Goal: Information Seeking & Learning: Learn about a topic

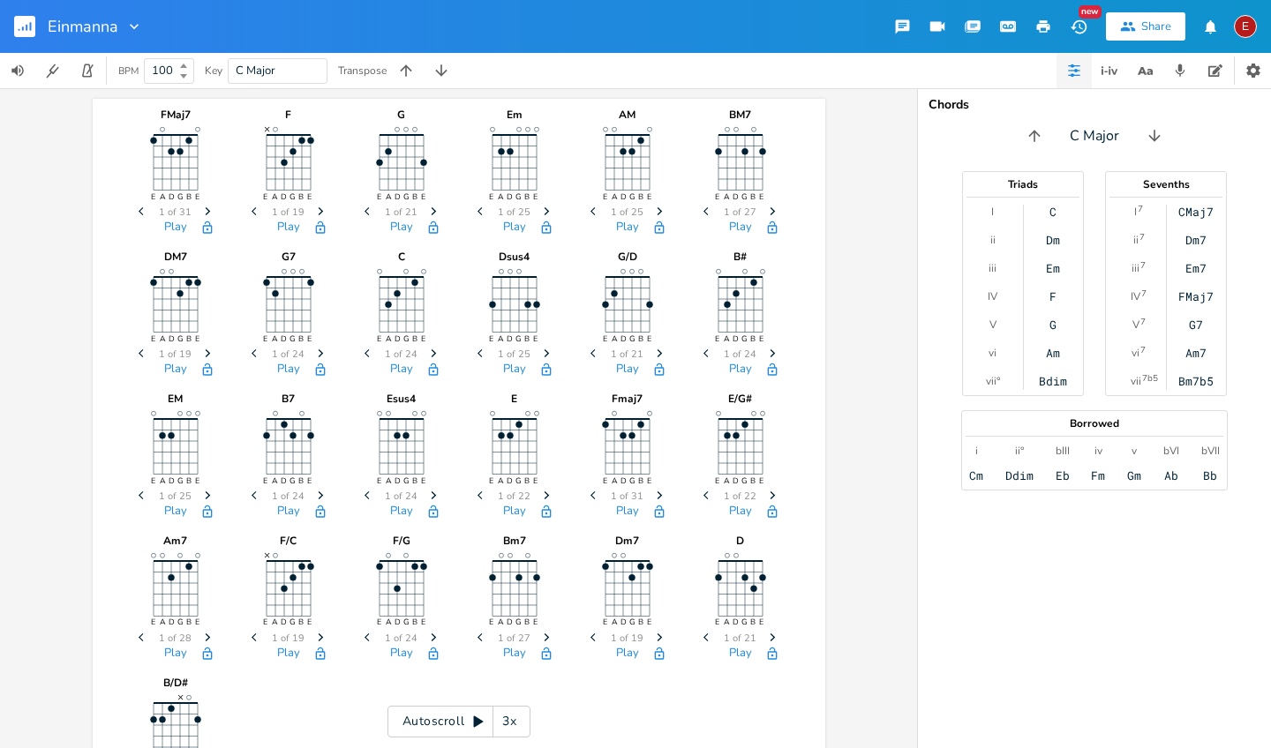
scroll to position [0, 65]
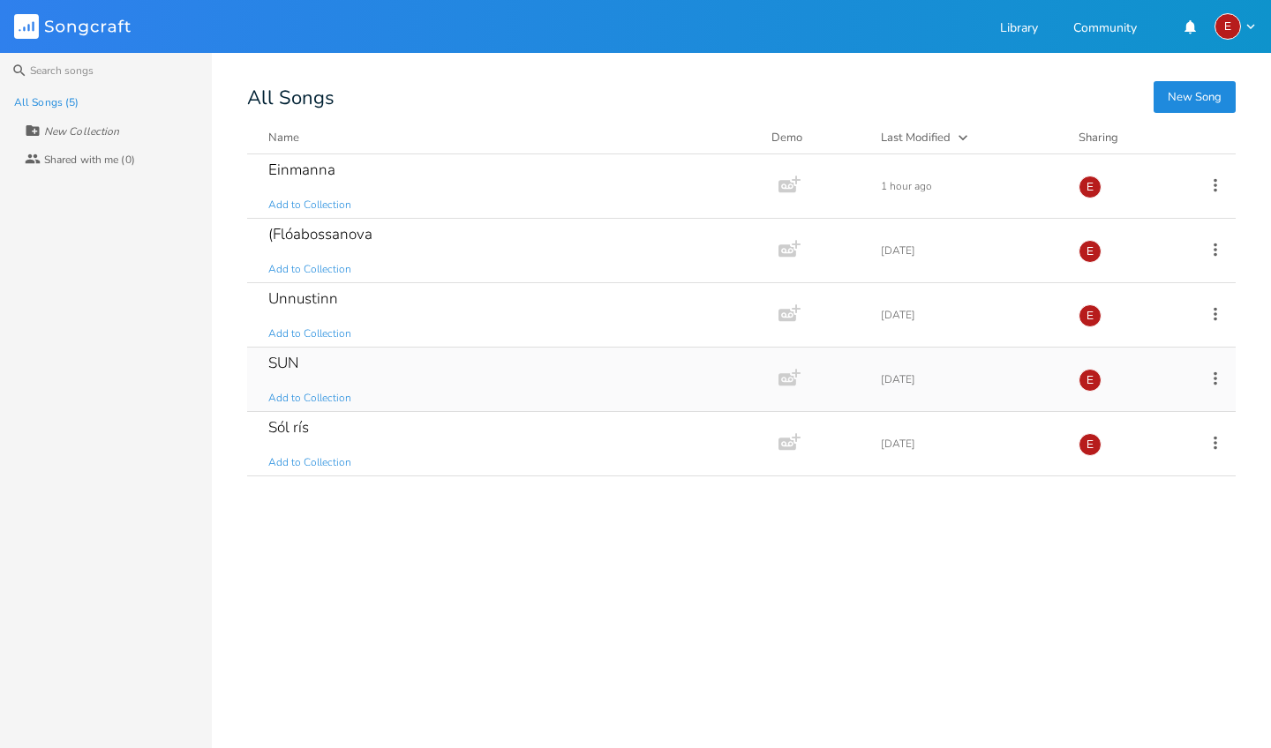
click at [286, 364] on div "SUN" at bounding box center [283, 363] width 31 height 15
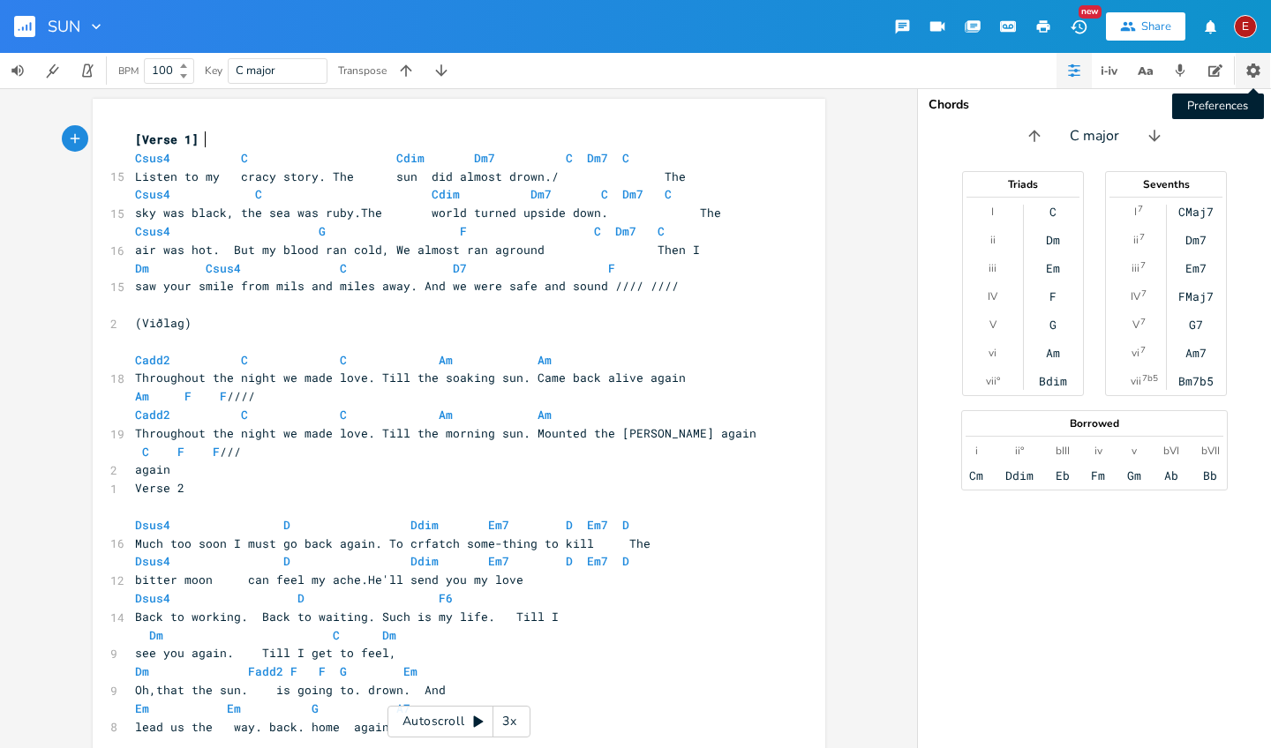
click at [1254, 72] on icon "button" at bounding box center [1253, 71] width 18 height 18
click at [1251, 78] on icon "button" at bounding box center [1253, 71] width 18 height 18
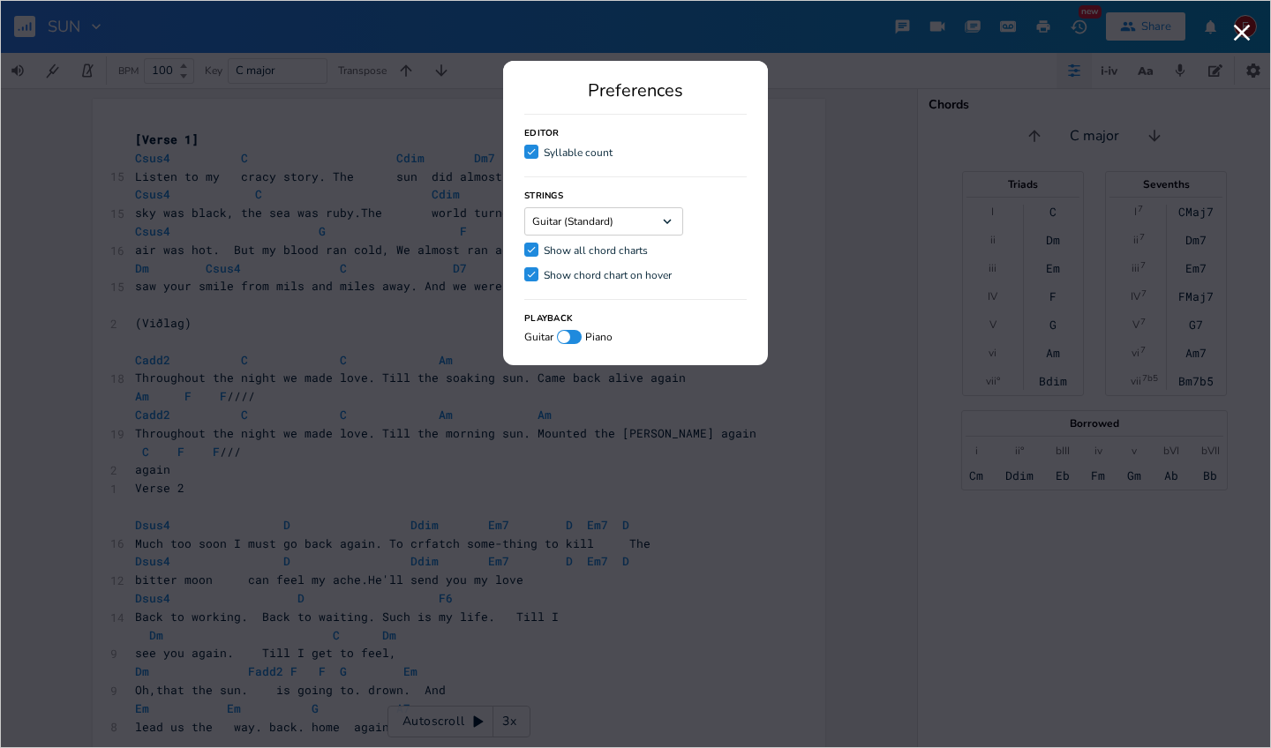
click at [530, 247] on icon "Check" at bounding box center [531, 249] width 11 height 11
click at [524, 247] on input "Check Show all chord charts" at bounding box center [524, 249] width 0 height 11
click at [530, 247] on div at bounding box center [531, 250] width 14 height 14
click at [524, 247] on input "Show all chord charts" at bounding box center [524, 249] width 0 height 11
click at [671, 313] on div "Playback Guitar Piano" at bounding box center [635, 321] width 222 height 45
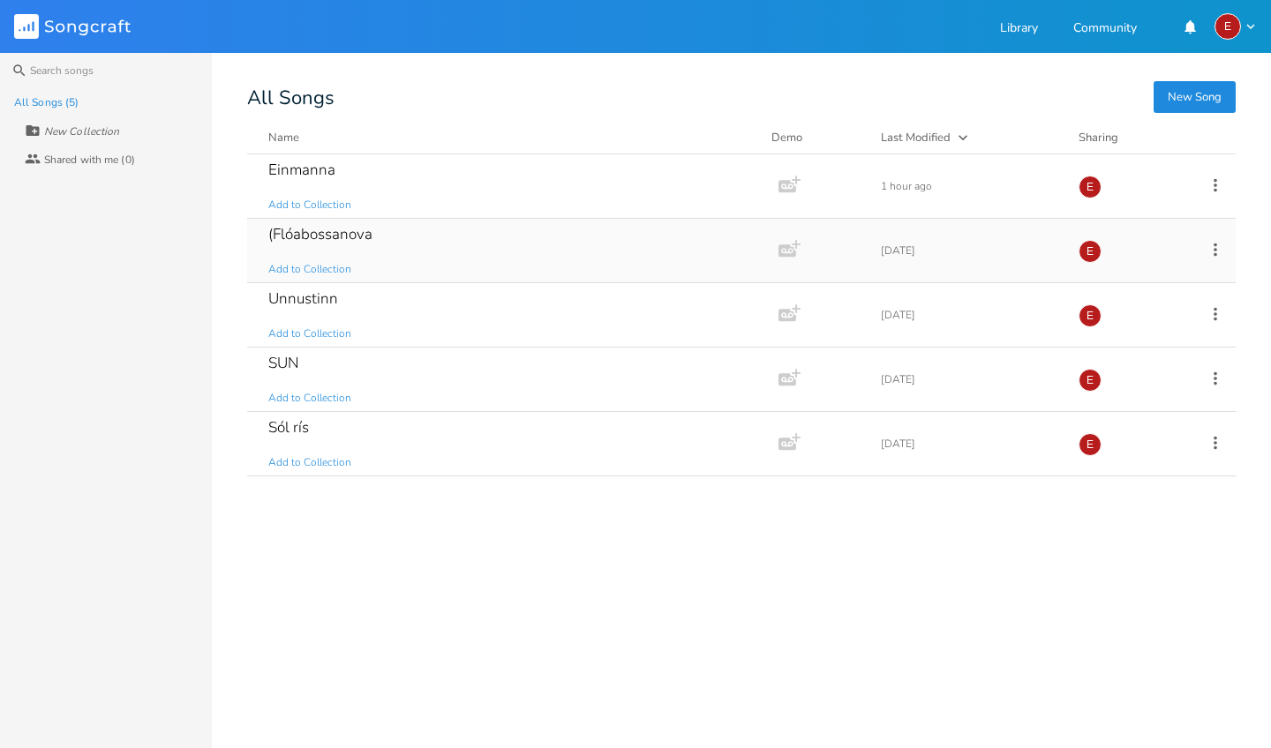
click at [296, 232] on div "(Flóabossanova" at bounding box center [320, 234] width 104 height 15
click at [287, 365] on div "SUN" at bounding box center [283, 363] width 31 height 15
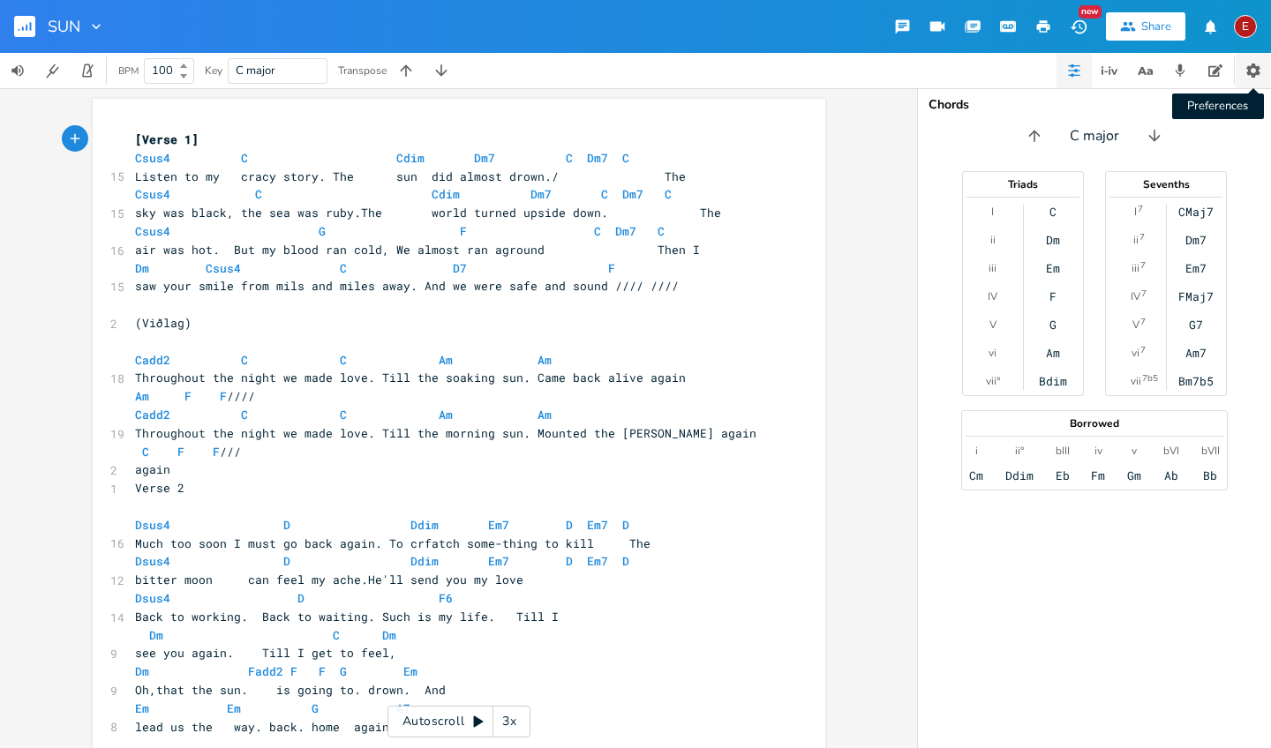
click at [1262, 77] on button "Preferences" at bounding box center [1252, 70] width 34 height 35
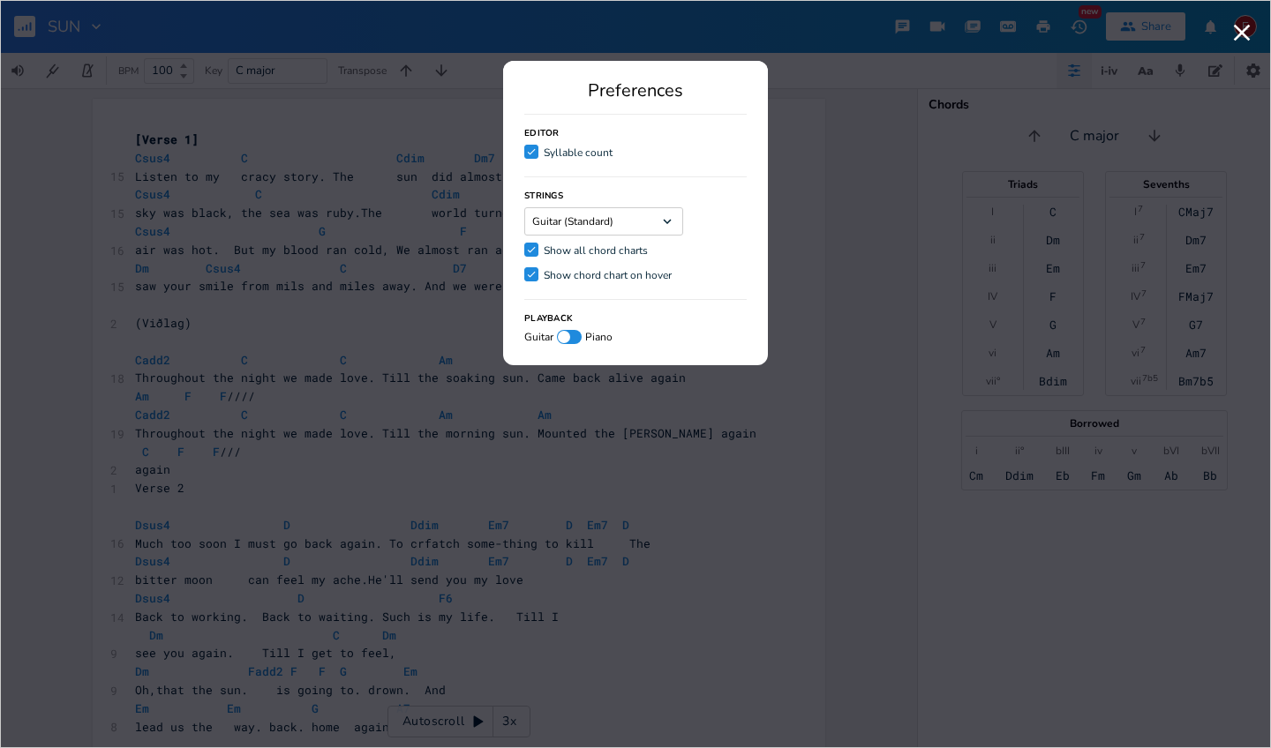
click at [531, 151] on icon "Check" at bounding box center [531, 151] width 11 height 11
click at [524, 151] on input "Check Syllable count" at bounding box center [524, 151] width 0 height 11
click at [531, 151] on div "Check" at bounding box center [531, 152] width 14 height 14
click at [524, 151] on input "Check Syllable count" at bounding box center [524, 151] width 0 height 11
click at [526, 156] on icon "Check" at bounding box center [531, 151] width 11 height 11
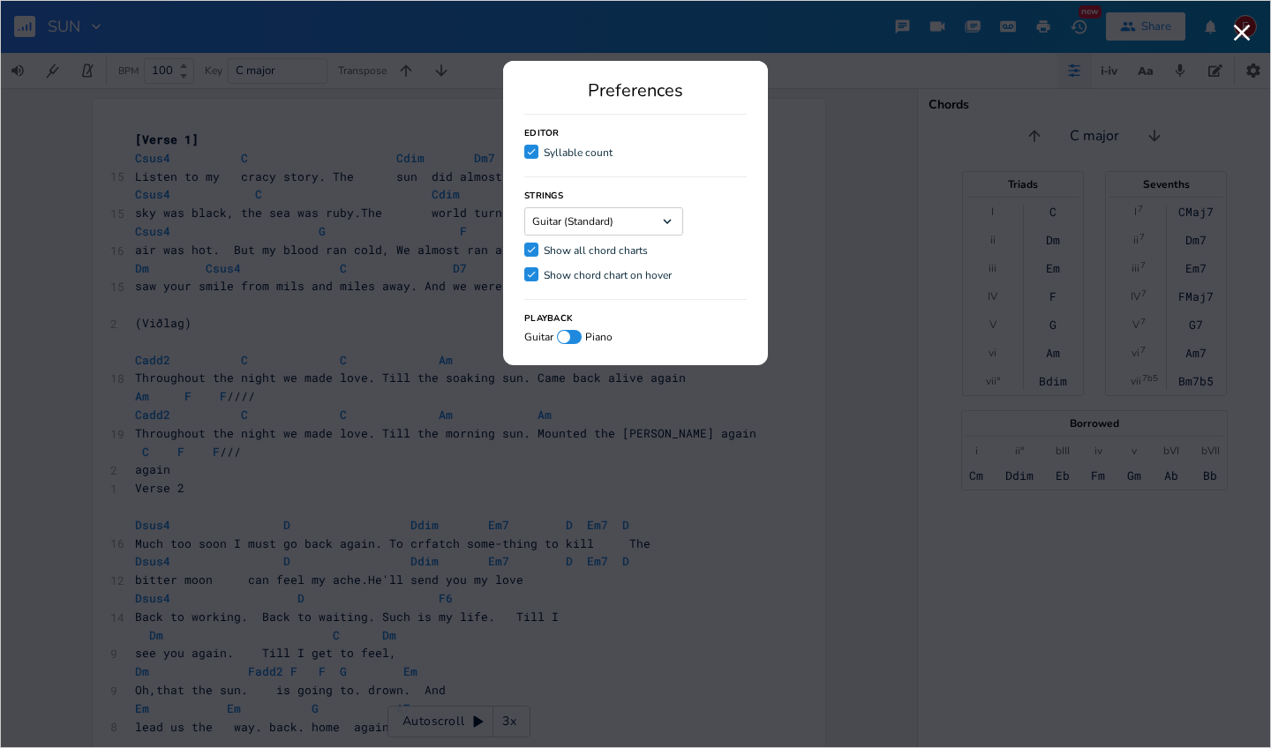
click at [524, 156] on input "Check Syllable count" at bounding box center [524, 151] width 0 height 11
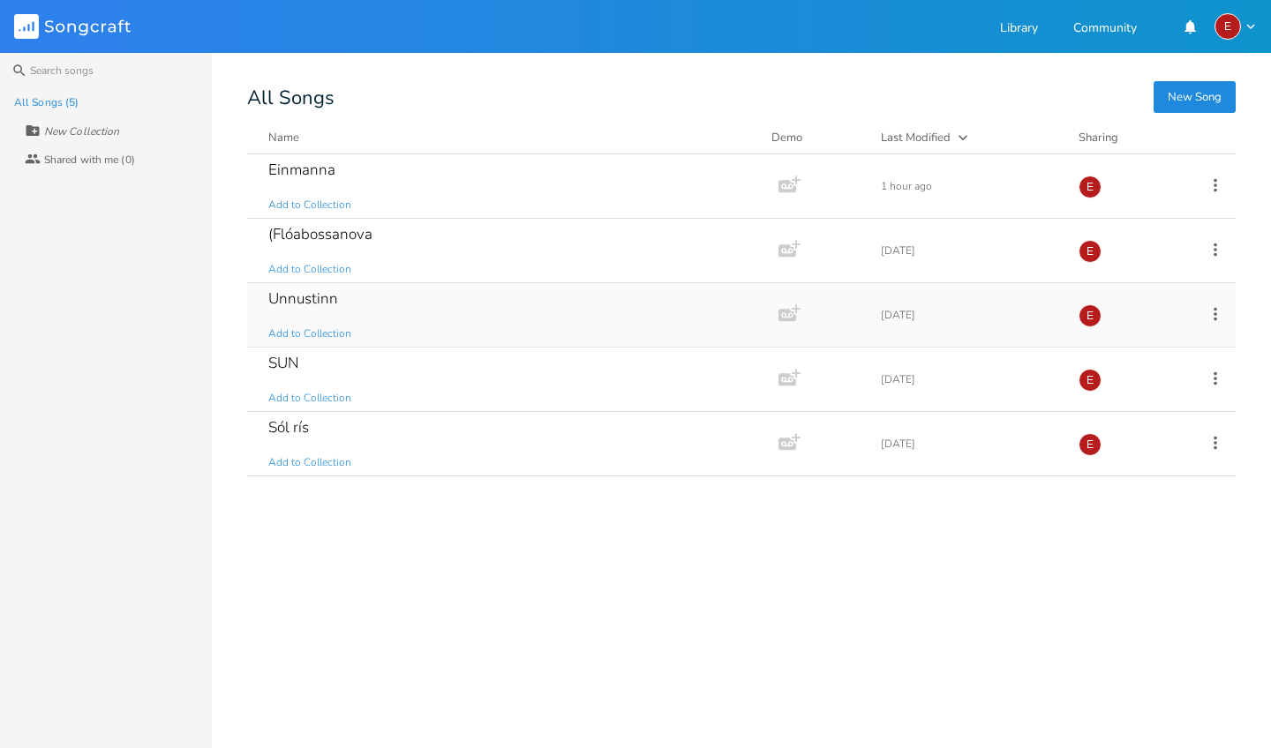
click at [316, 299] on div "Unnustinn" at bounding box center [303, 298] width 70 height 15
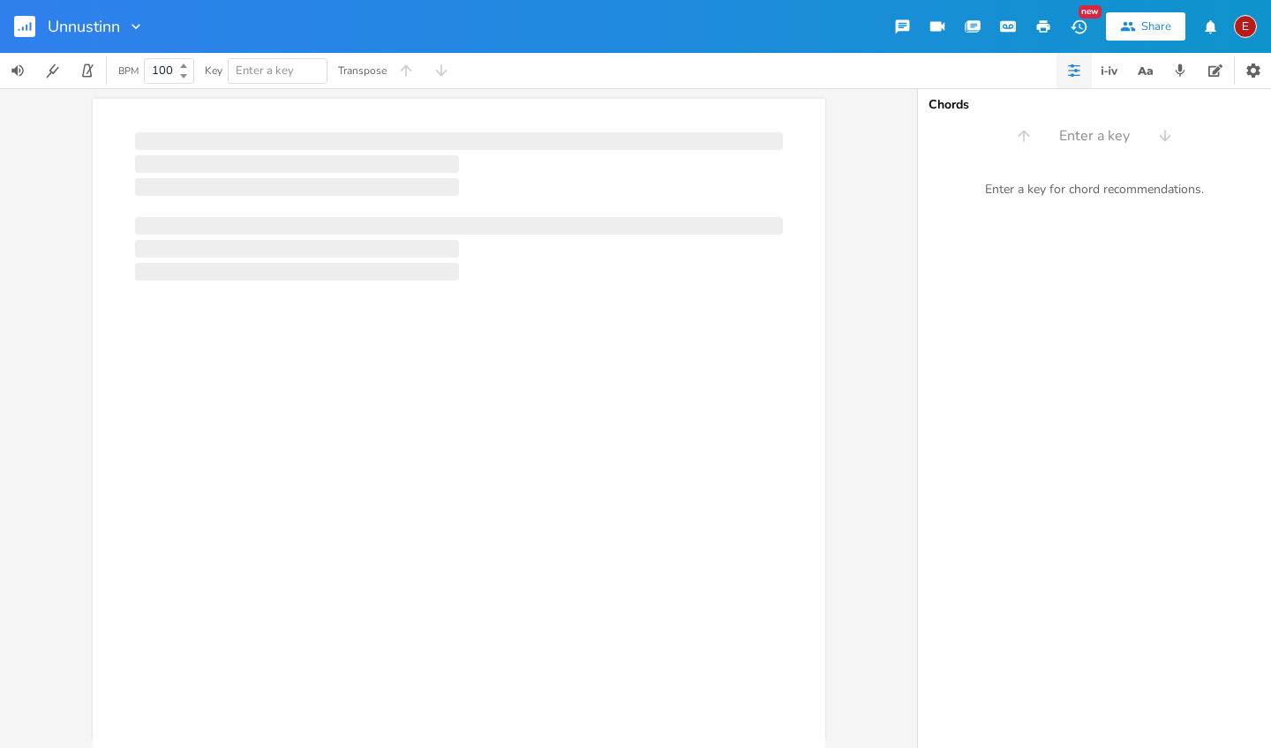
scroll to position [0, 1]
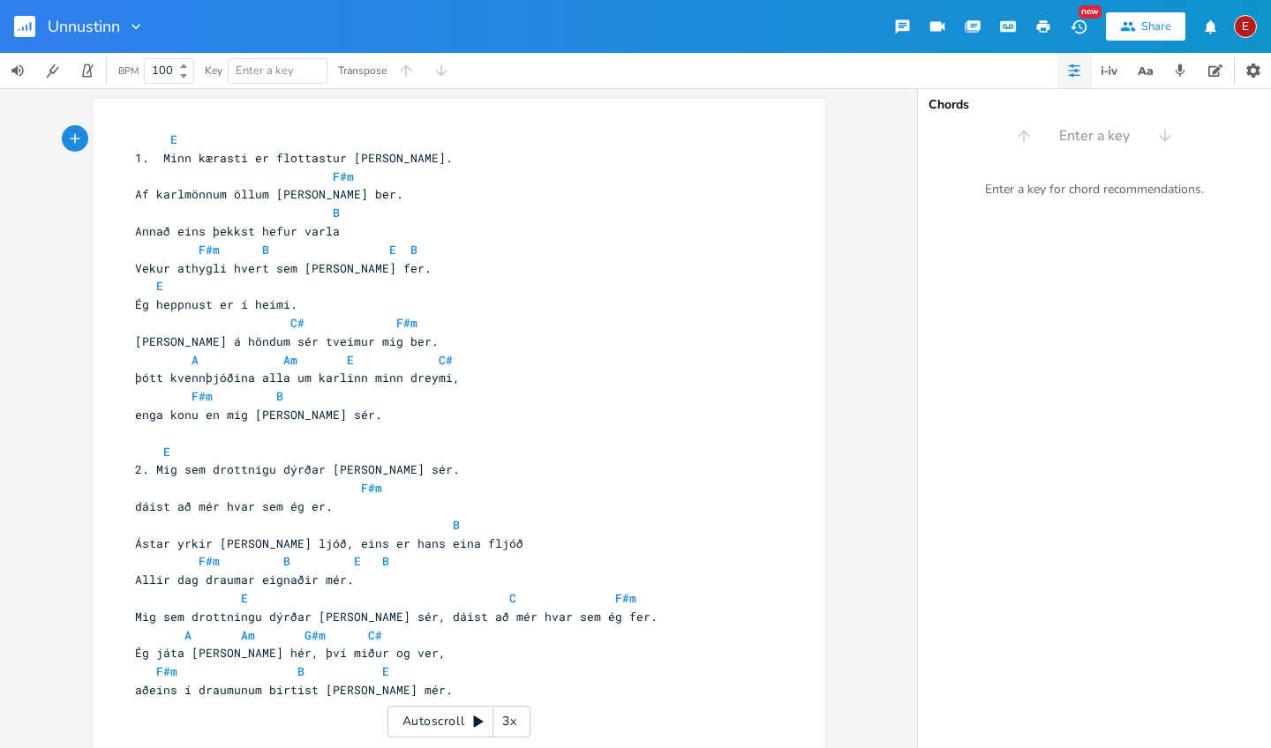
click at [632, 86] on div "BPM 100 Key Enter a key Transpose" at bounding box center [635, 70] width 1271 height 35
click at [1076, 70] on icon "button" at bounding box center [1076, 71] width 4 height 4
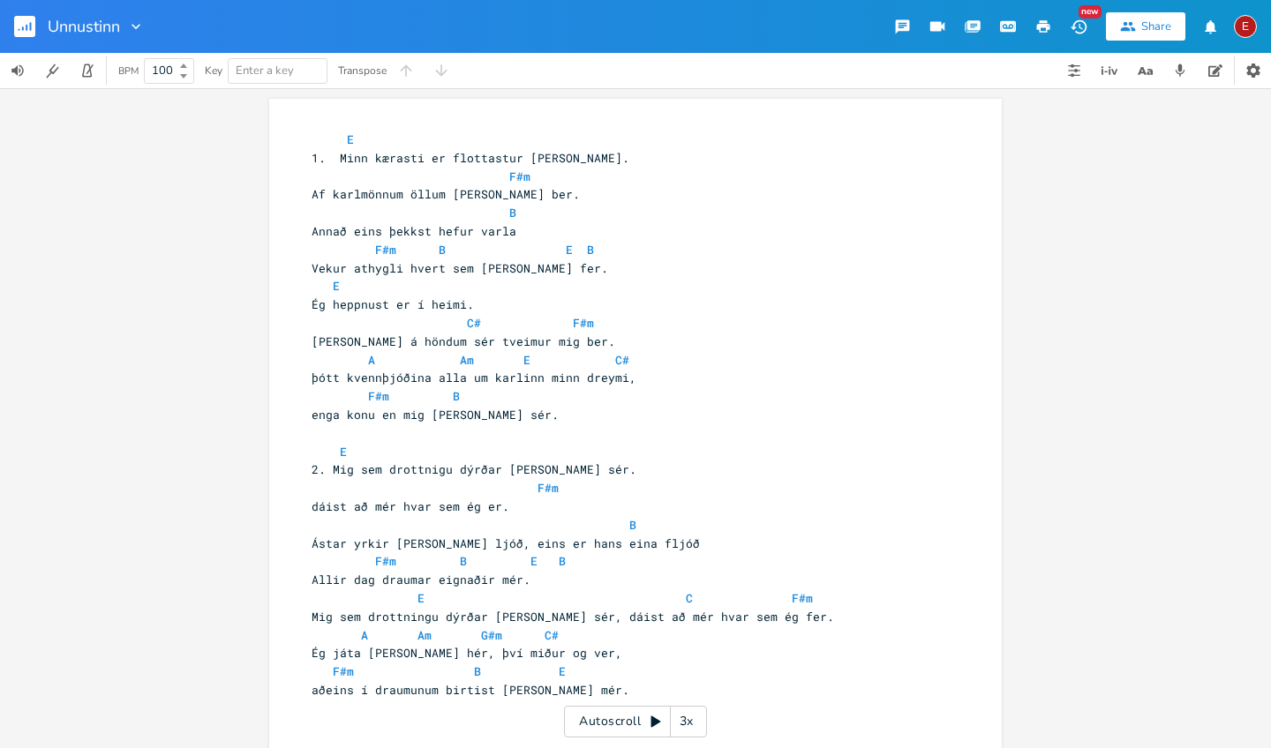
scroll to position [0, 0]
click at [1076, 69] on icon "button" at bounding box center [1074, 71] width 14 height 14
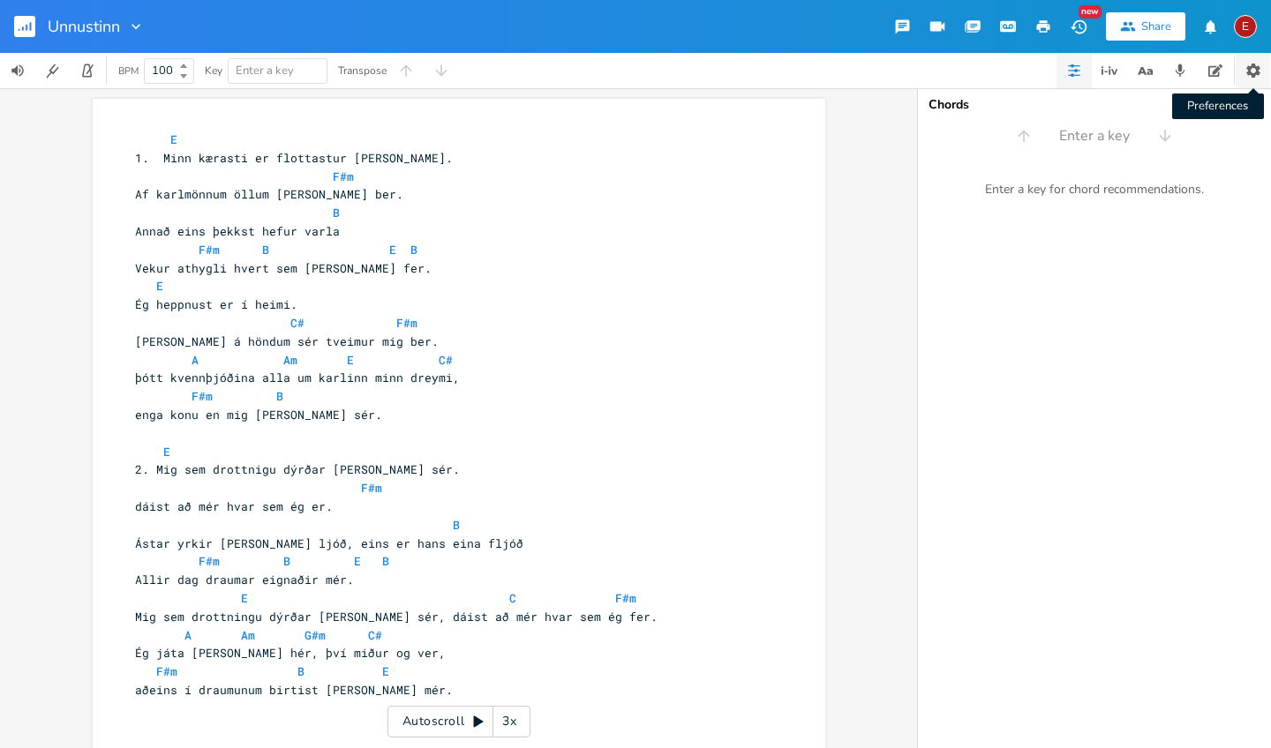
click at [1260, 73] on icon "button" at bounding box center [1253, 71] width 18 height 18
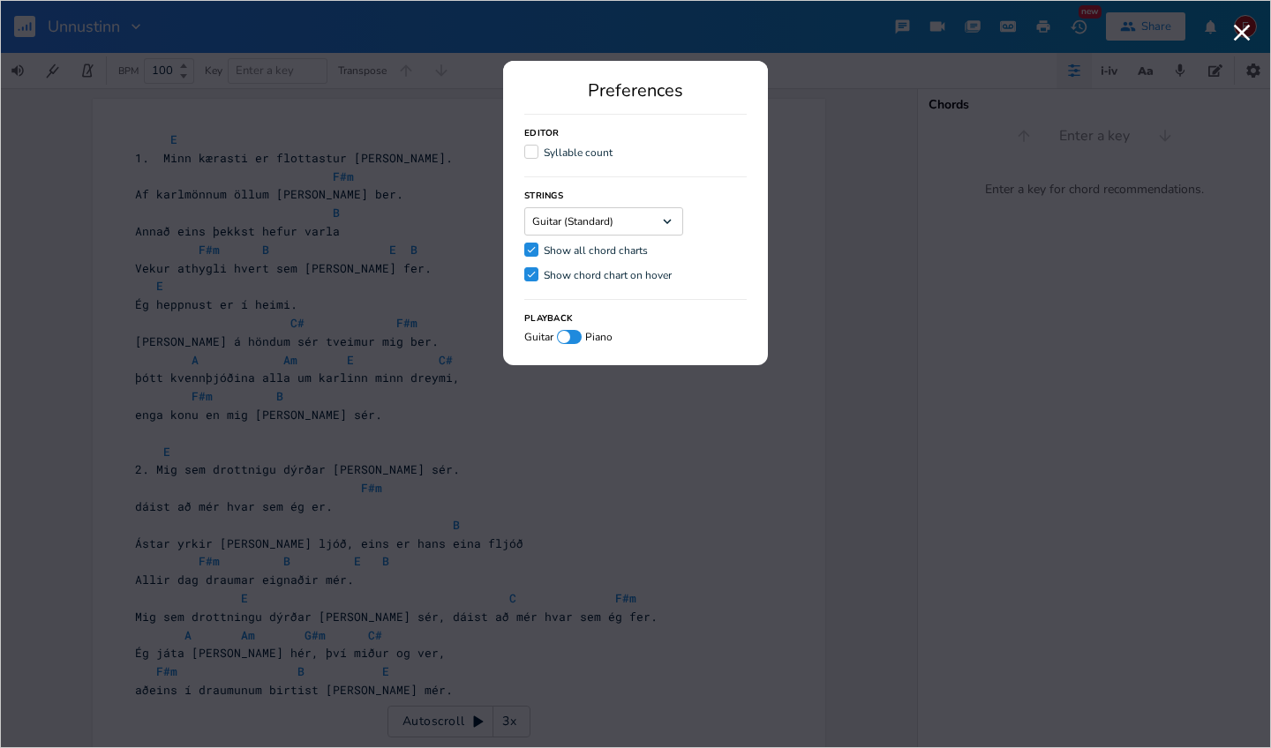
click at [540, 251] on label "Check Show all chord charts" at bounding box center [586, 252] width 124 height 18
click at [524, 251] on input "Check Show all chord charts" at bounding box center [524, 249] width 0 height 11
click at [540, 251] on label "Show all chord charts" at bounding box center [586, 252] width 124 height 18
click at [524, 251] on input "Show all chord charts" at bounding box center [524, 249] width 0 height 11
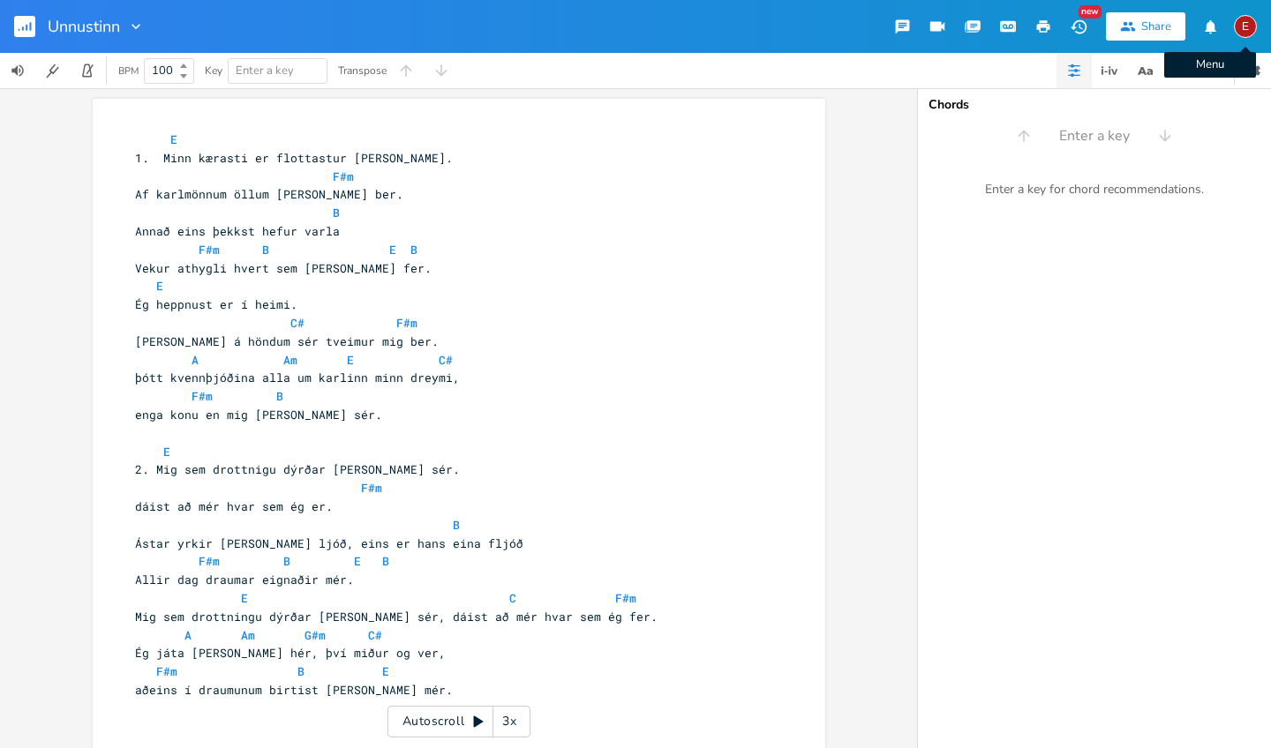
click at [1240, 31] on div "E" at bounding box center [1245, 26] width 23 height 23
click at [899, 193] on div "xxxxxxxxxx E 10 1. Minn kærasti er flottastur [PERSON_NAME]. F#m 8 Af karlmönnu…" at bounding box center [458, 418] width 917 height 660
click at [139, 26] on icon "button" at bounding box center [135, 26] width 9 height 5
click at [89, 34] on input "Unnustinn" at bounding box center [84, 27] width 73 height 16
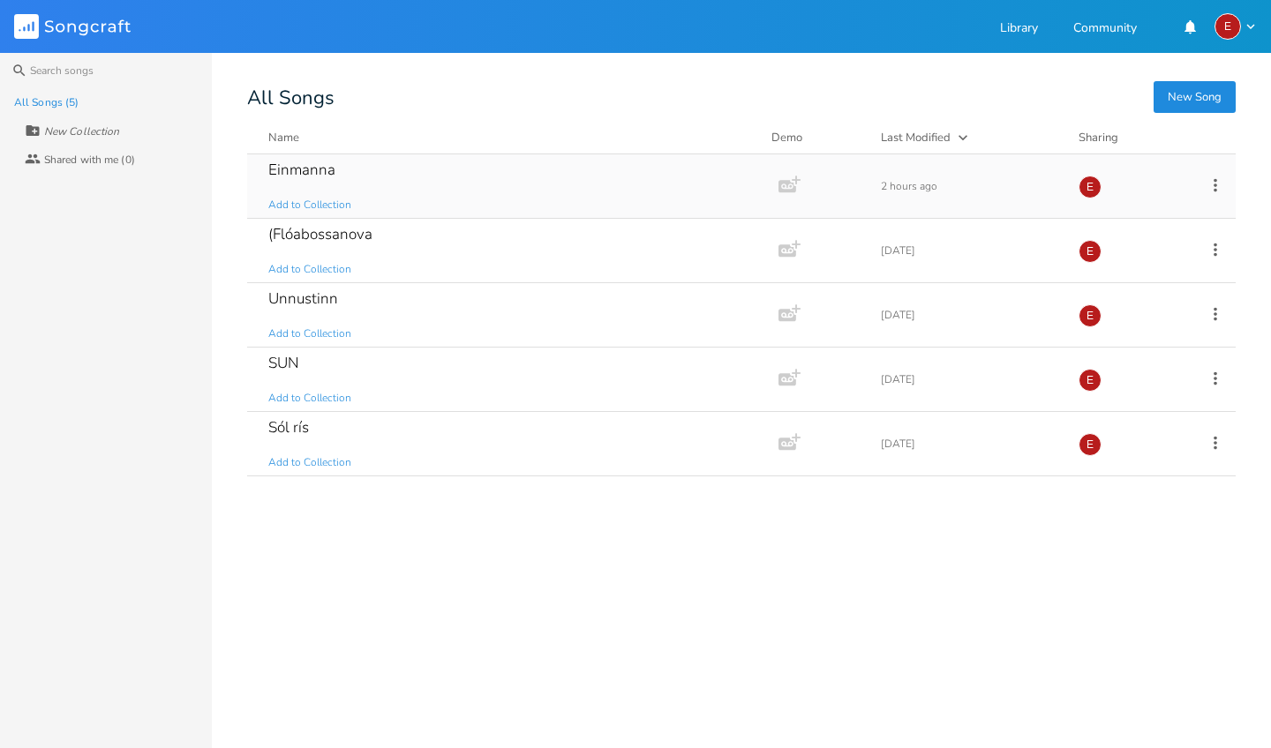
click at [292, 166] on div "Einmanna" at bounding box center [301, 169] width 67 height 15
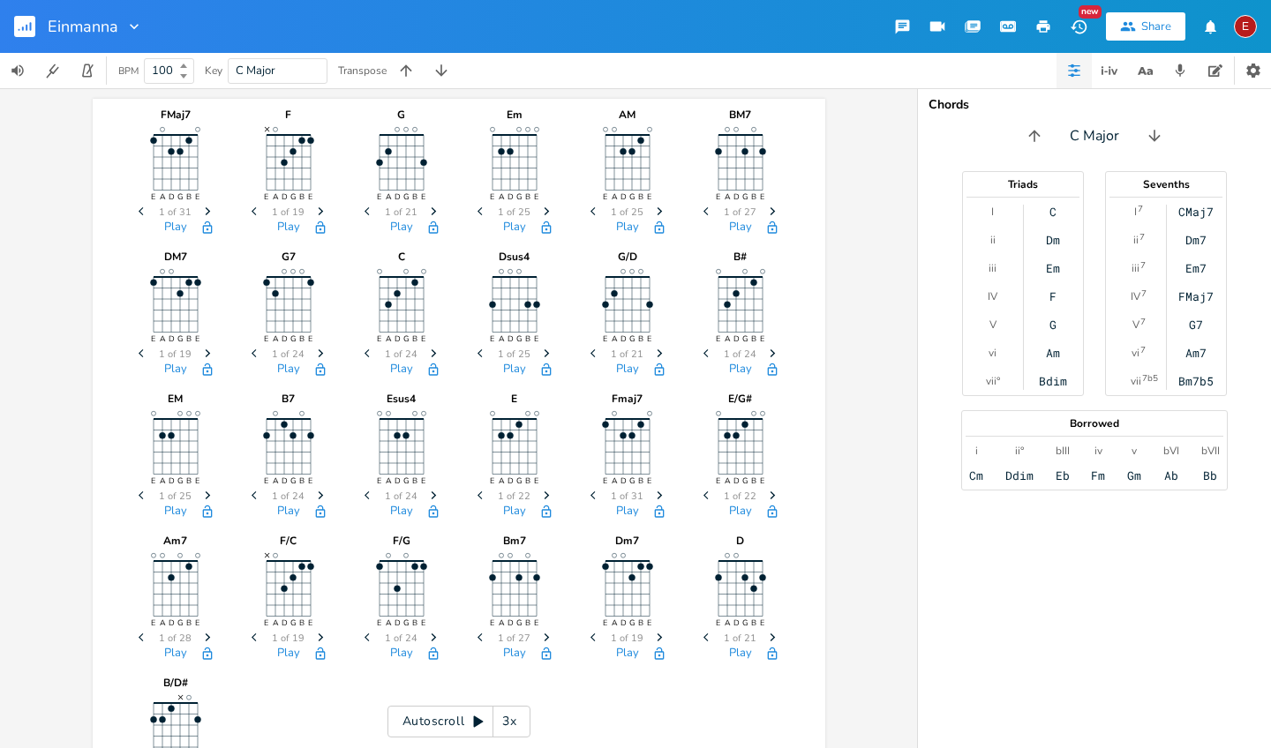
click at [316, 349] on icon "Next" at bounding box center [321, 354] width 10 height 10
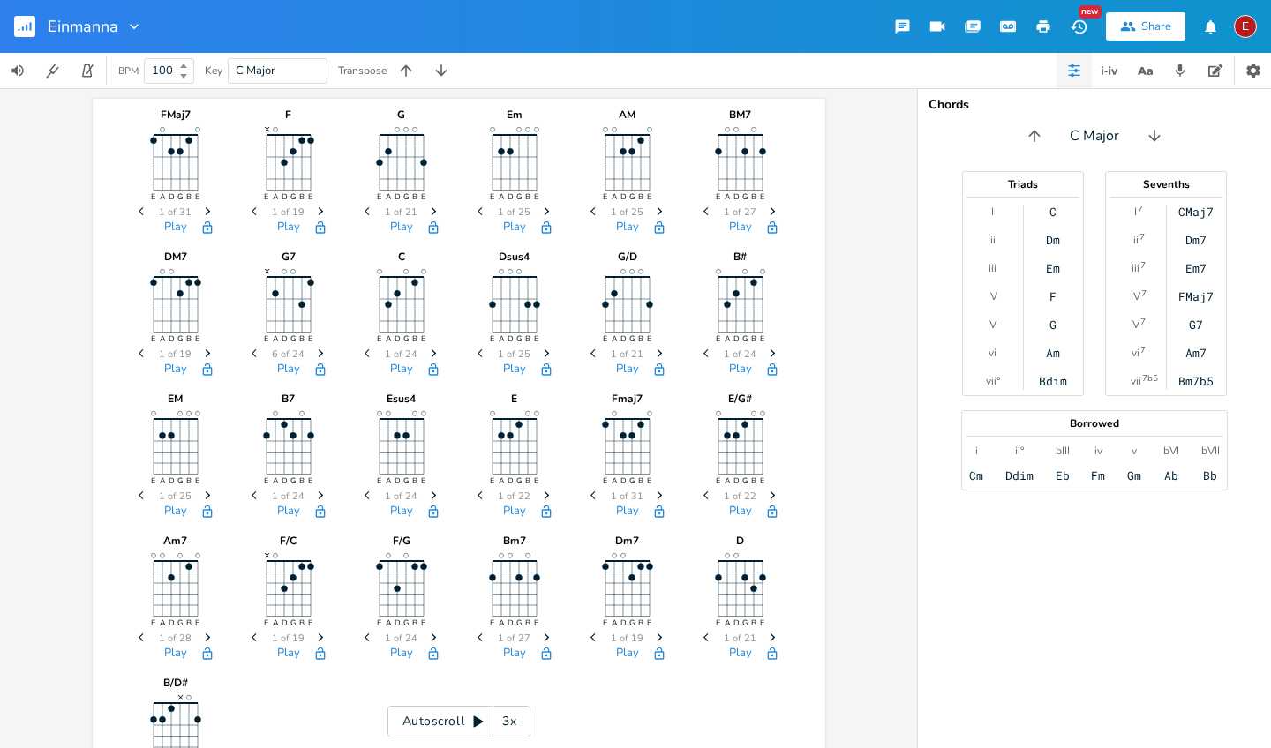
click at [316, 349] on icon "Next" at bounding box center [321, 354] width 10 height 10
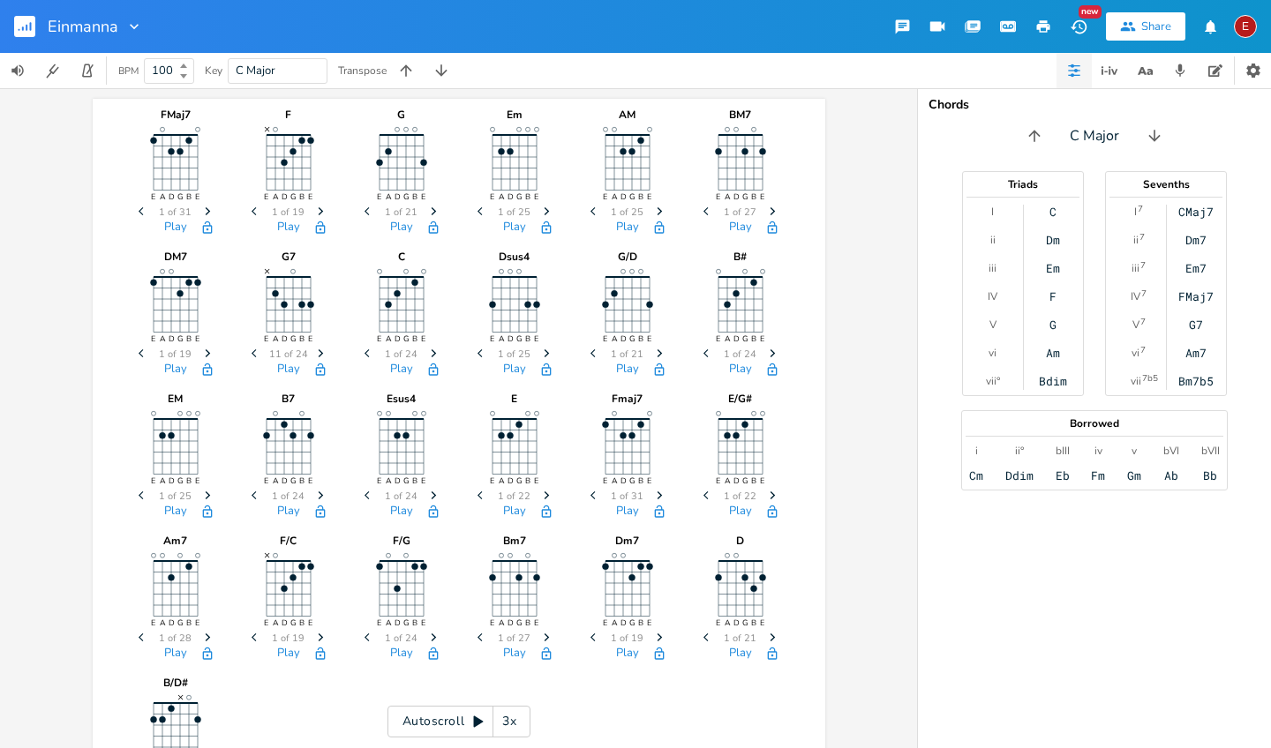
click at [316, 349] on icon "Next" at bounding box center [321, 354] width 10 height 10
click at [203, 206] on icon "Next" at bounding box center [208, 211] width 10 height 10
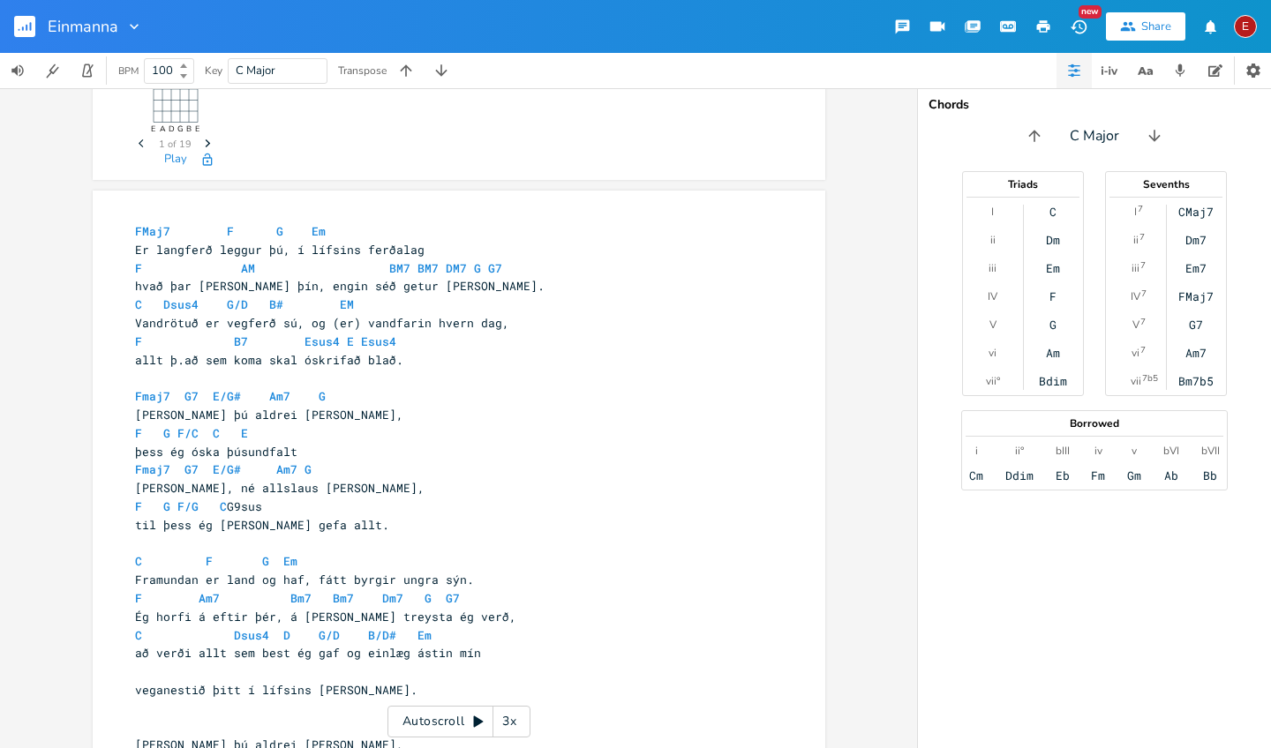
scroll to position [635, 0]
click at [179, 187] on icon "Next" at bounding box center [179, 190] width 10 height 10
click at [175, 210] on icon "button" at bounding box center [179, 205] width 10 height 12
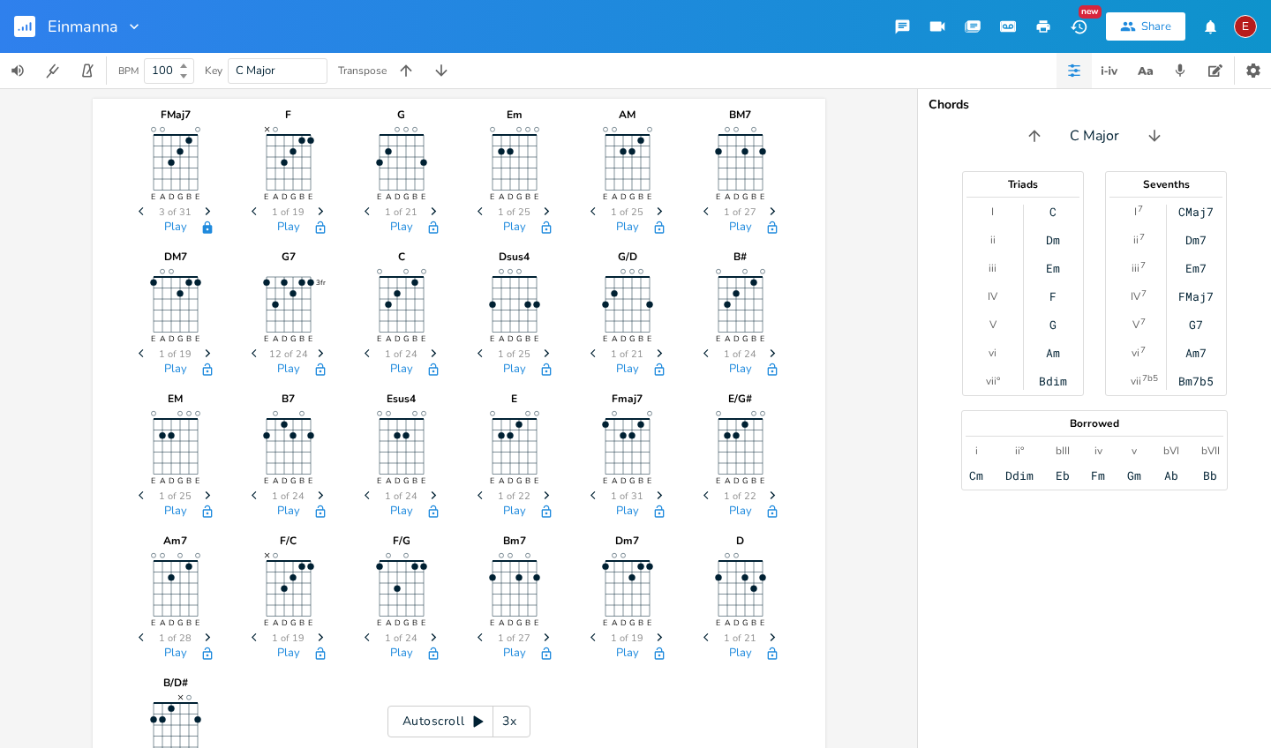
scroll to position [0, 0]
click at [769, 210] on icon "Next" at bounding box center [773, 211] width 10 height 10
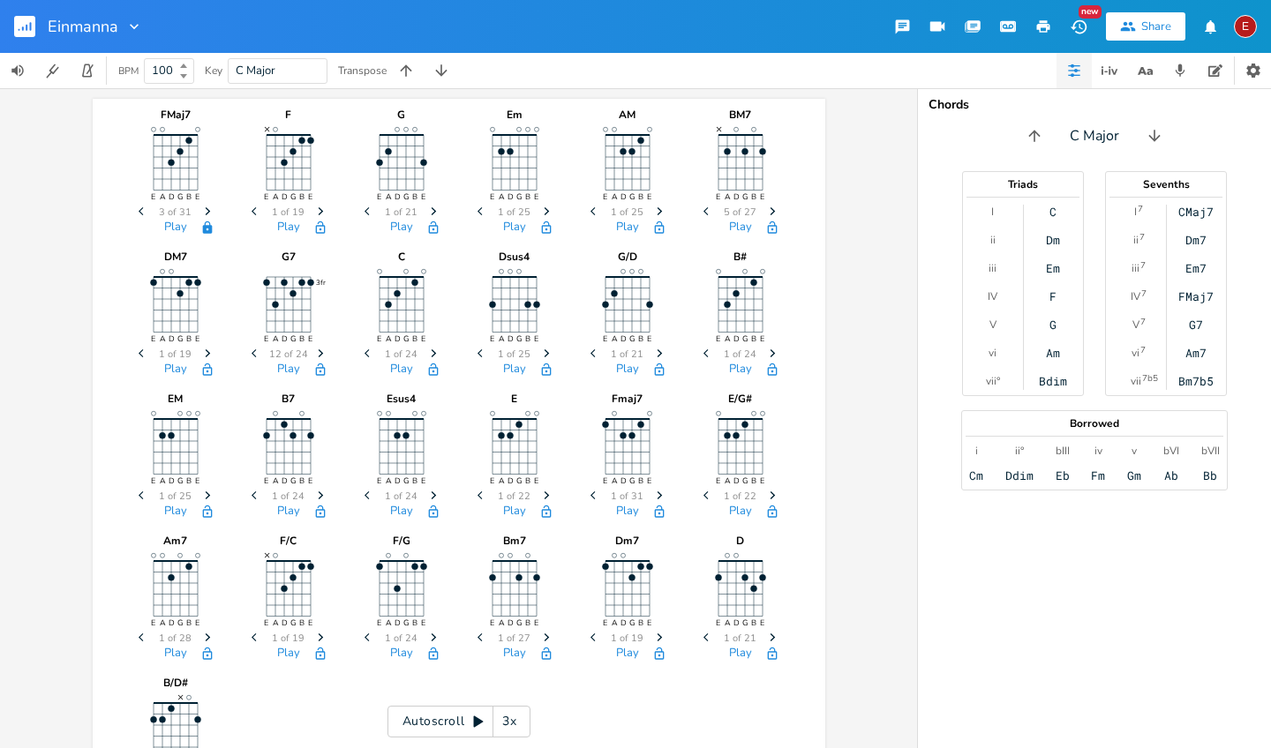
click at [696, 207] on span "Previous" at bounding box center [708, 212] width 24 height 31
click at [703, 211] on icon "Previous" at bounding box center [708, 211] width 10 height 10
click at [739, 183] on icon "E A D G B E" at bounding box center [740, 160] width 88 height 88
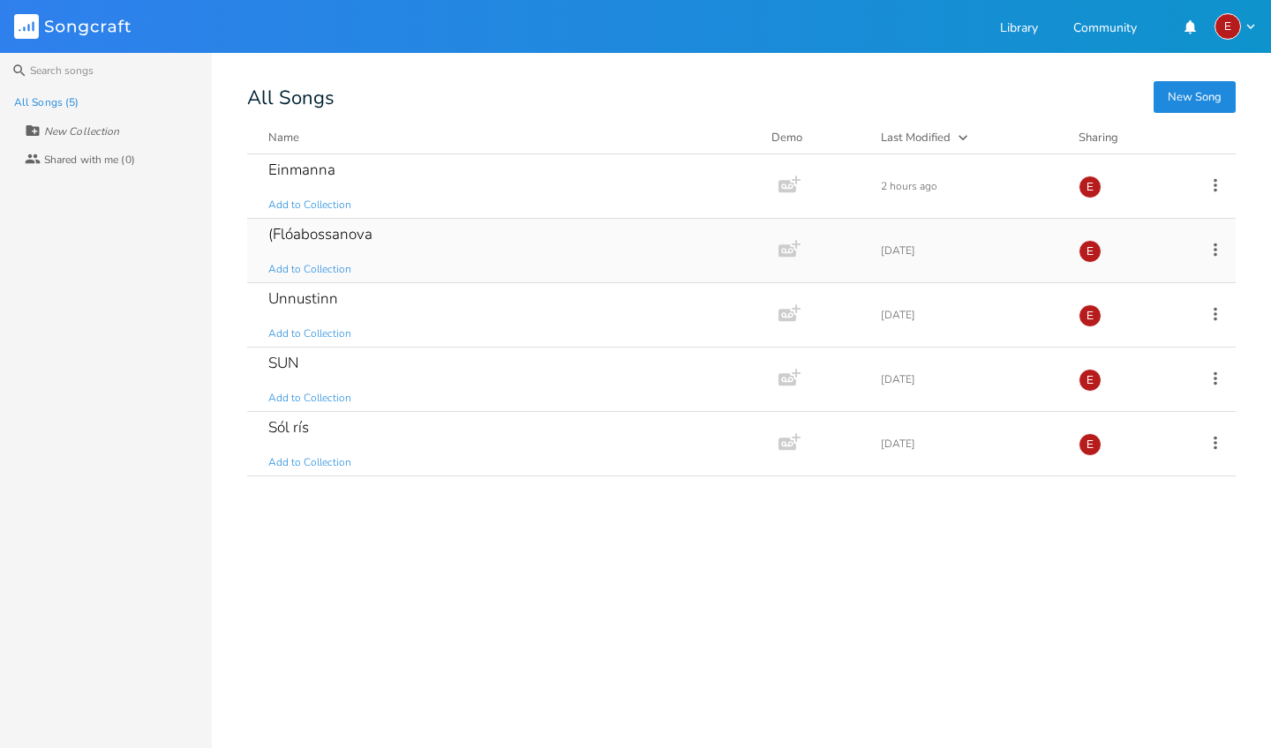
click at [313, 230] on div "(Flóabossanova" at bounding box center [320, 234] width 104 height 15
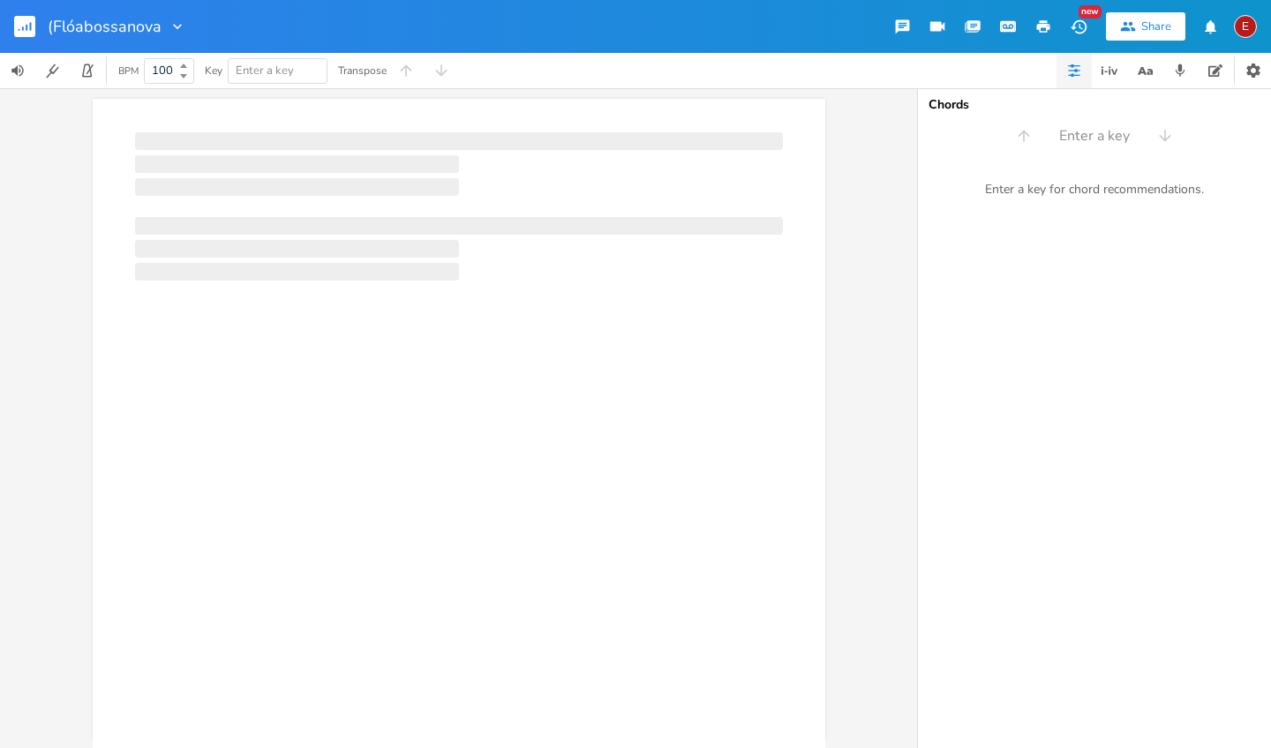
scroll to position [0, 1]
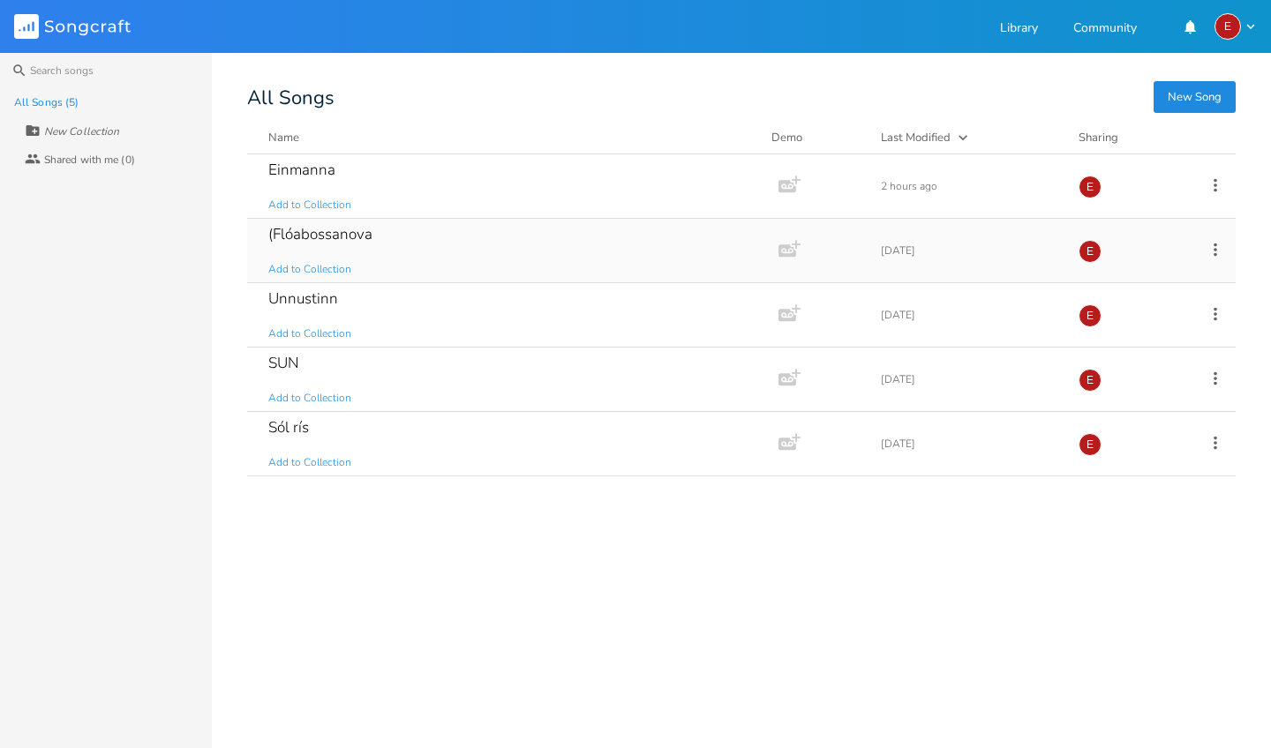
click at [331, 245] on div "(Flóabossanova Add to Collection" at bounding box center [509, 251] width 482 height 64
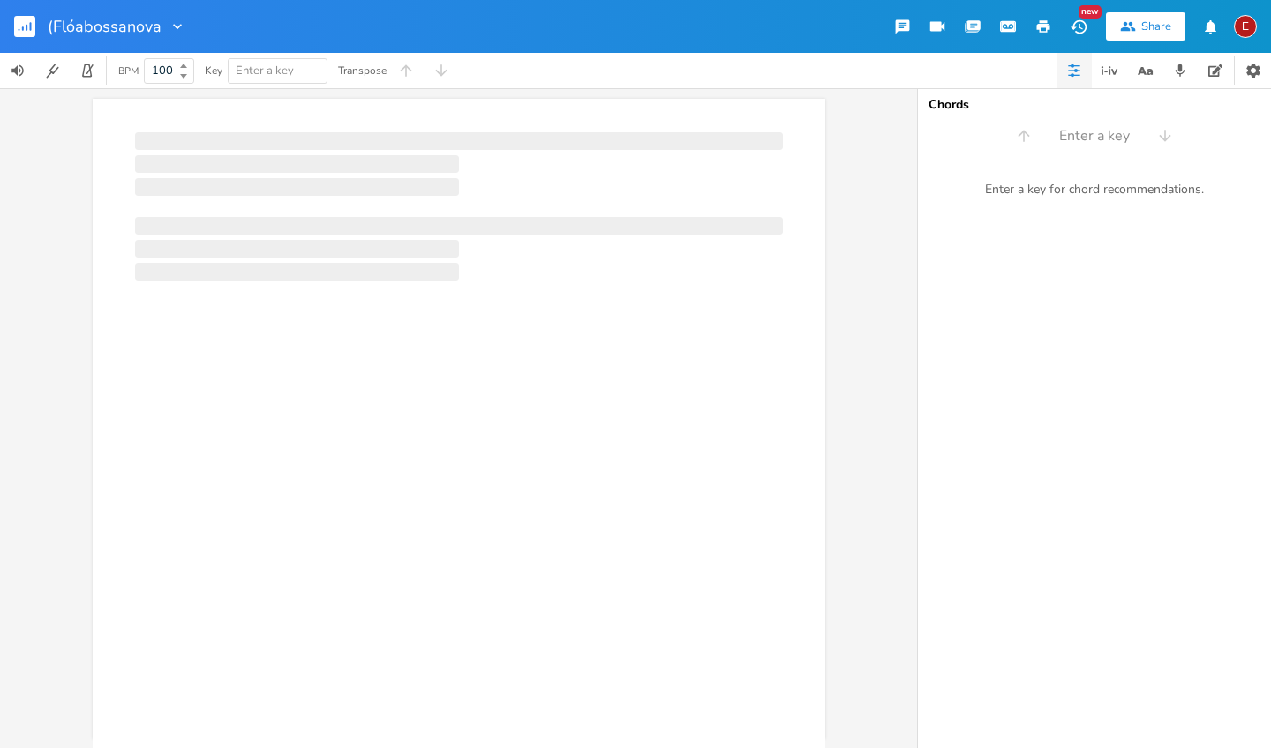
scroll to position [0, 1]
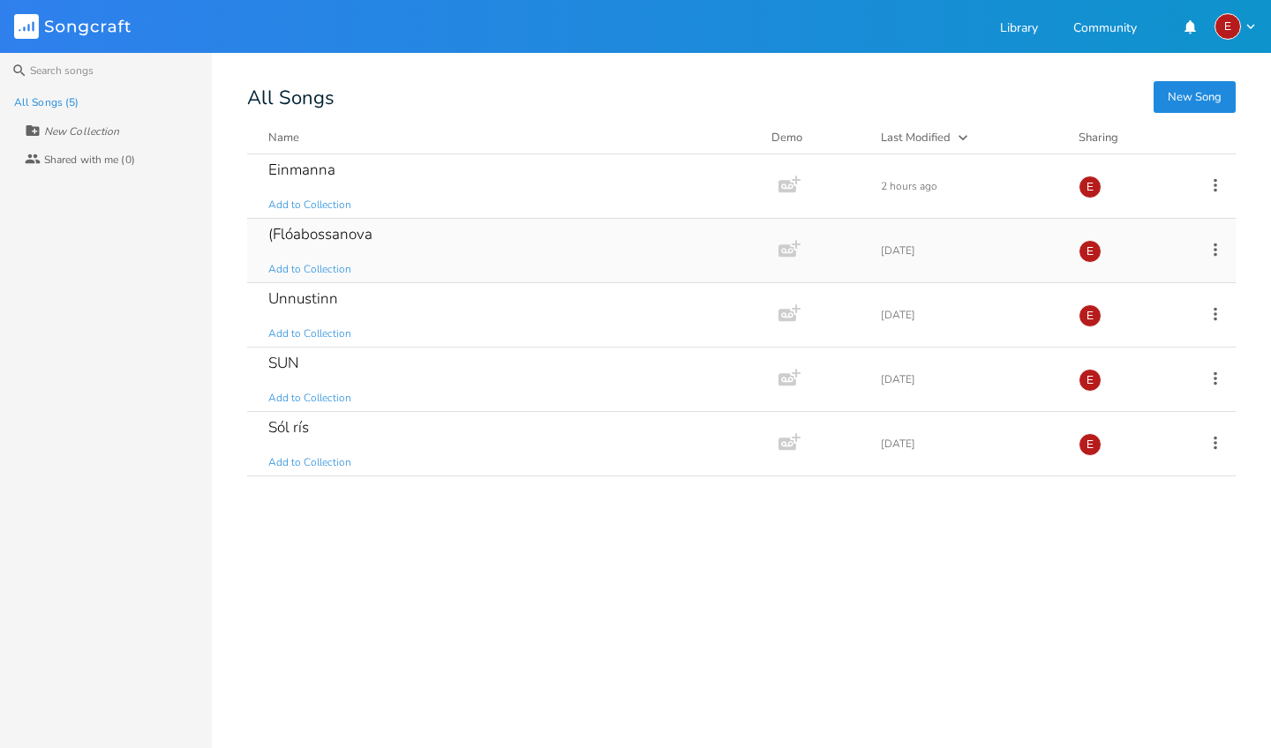
click at [424, 256] on div "(Flóabossanova Add to Collection" at bounding box center [509, 251] width 482 height 64
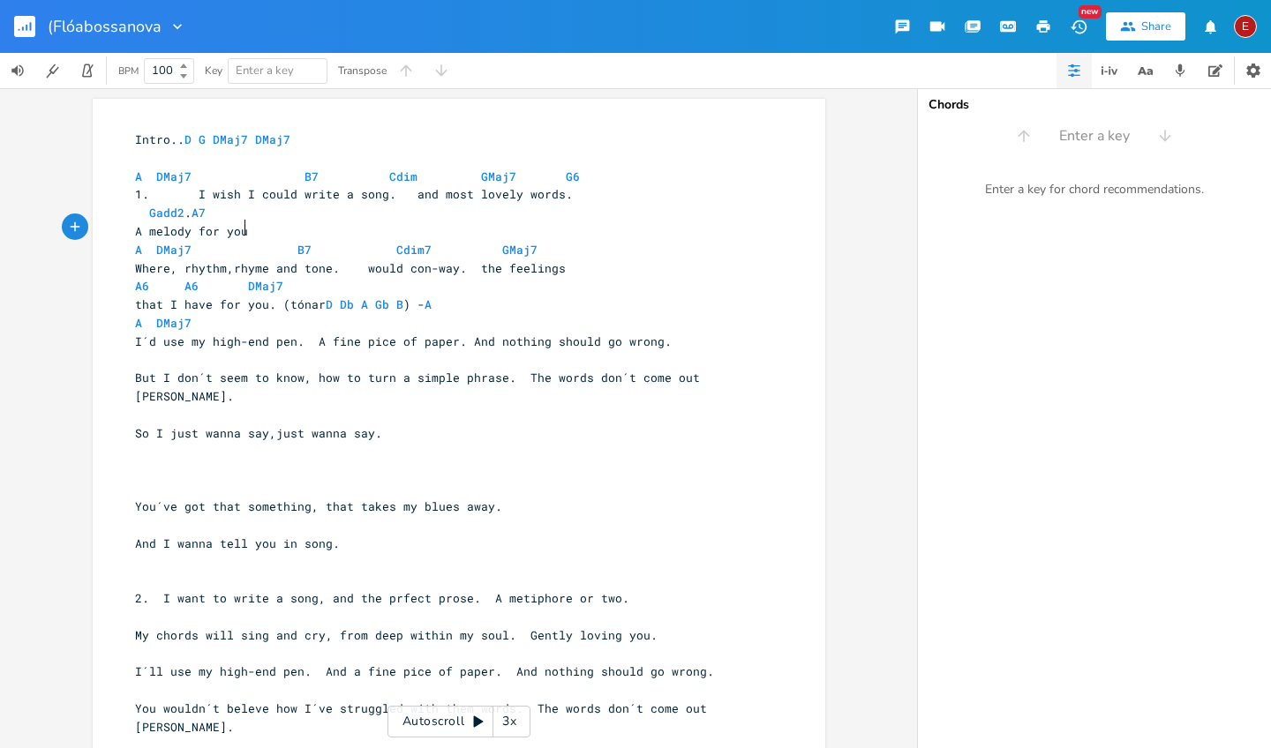
scroll to position [0, 1]
click at [334, 231] on pre "A melody for you" at bounding box center [449, 231] width 637 height 19
